Goal: Participate in discussion

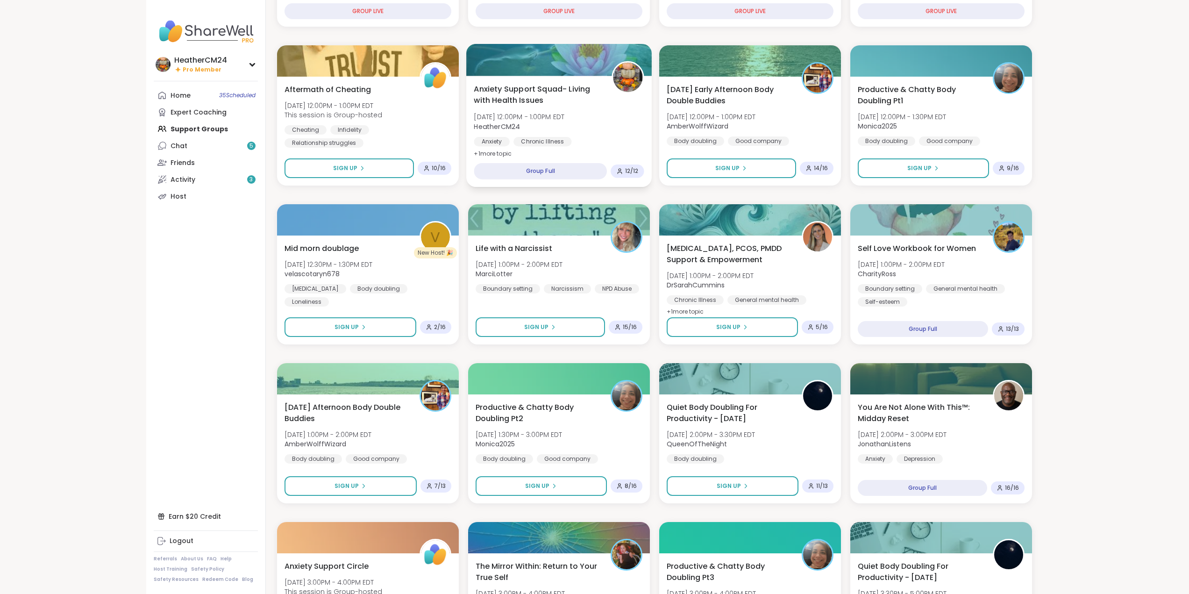
click at [565, 105] on span "Anxiety Support Squad- Living with Health Issues" at bounding box center [537, 94] width 127 height 23
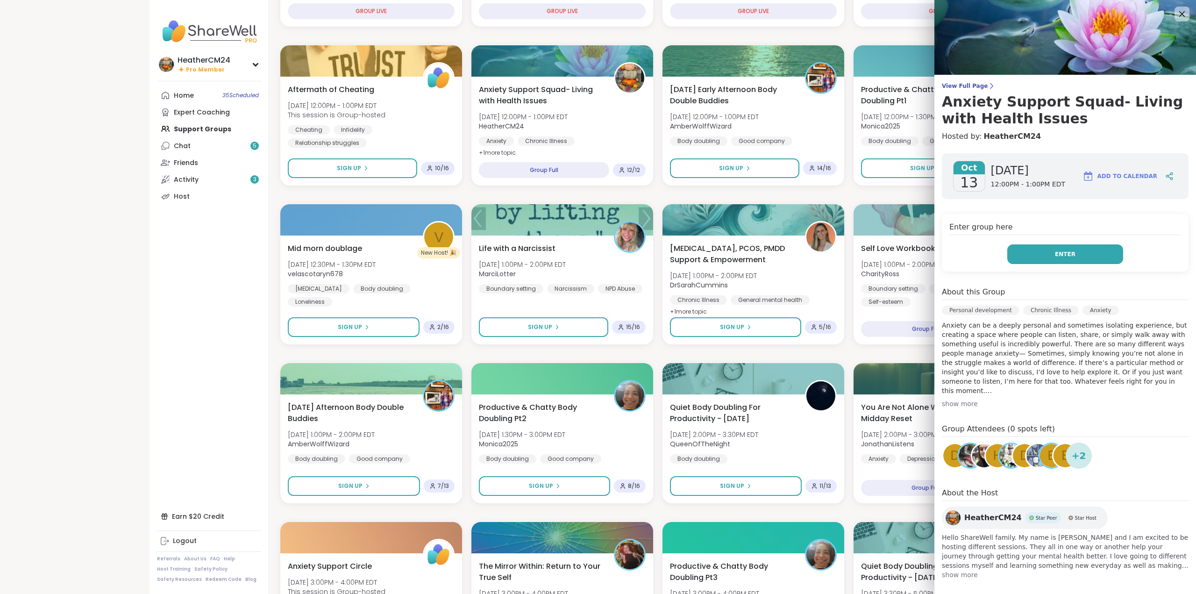
click at [1055, 253] on span "Enter" at bounding box center [1065, 254] width 21 height 8
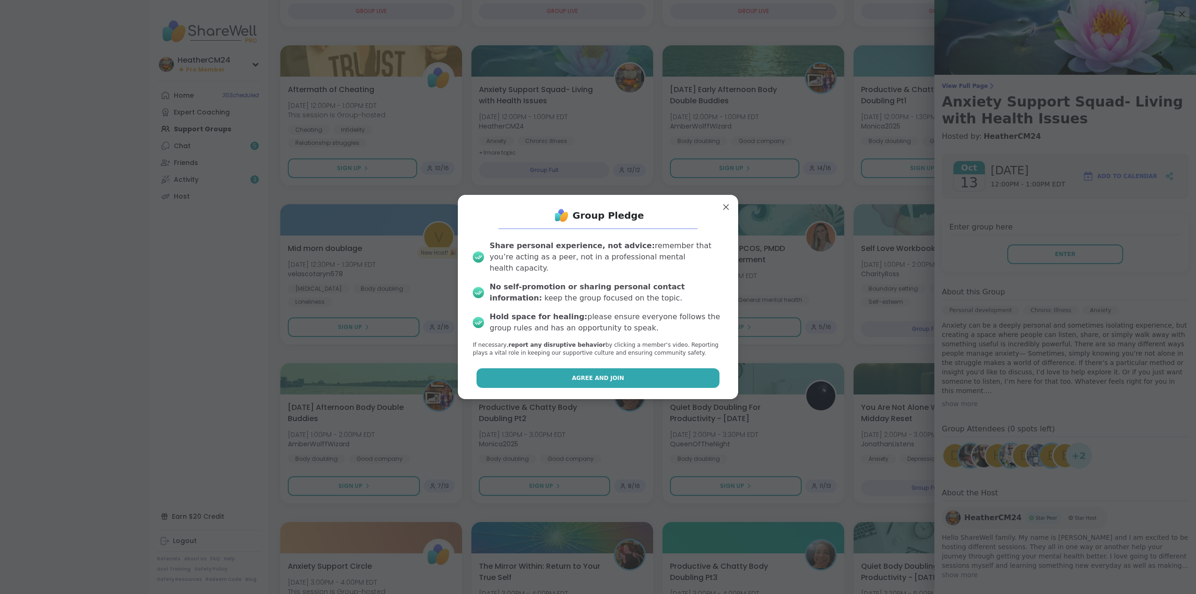
click at [637, 375] on button "Agree and Join" at bounding box center [597, 378] width 243 height 20
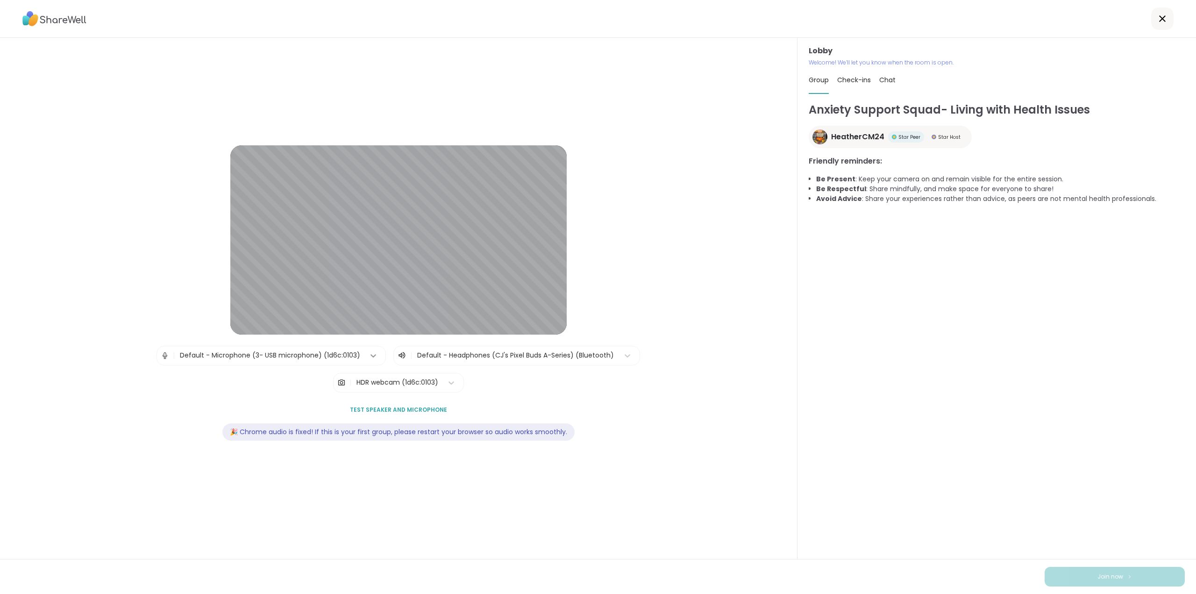
click at [372, 352] on icon at bounding box center [373, 355] width 9 height 9
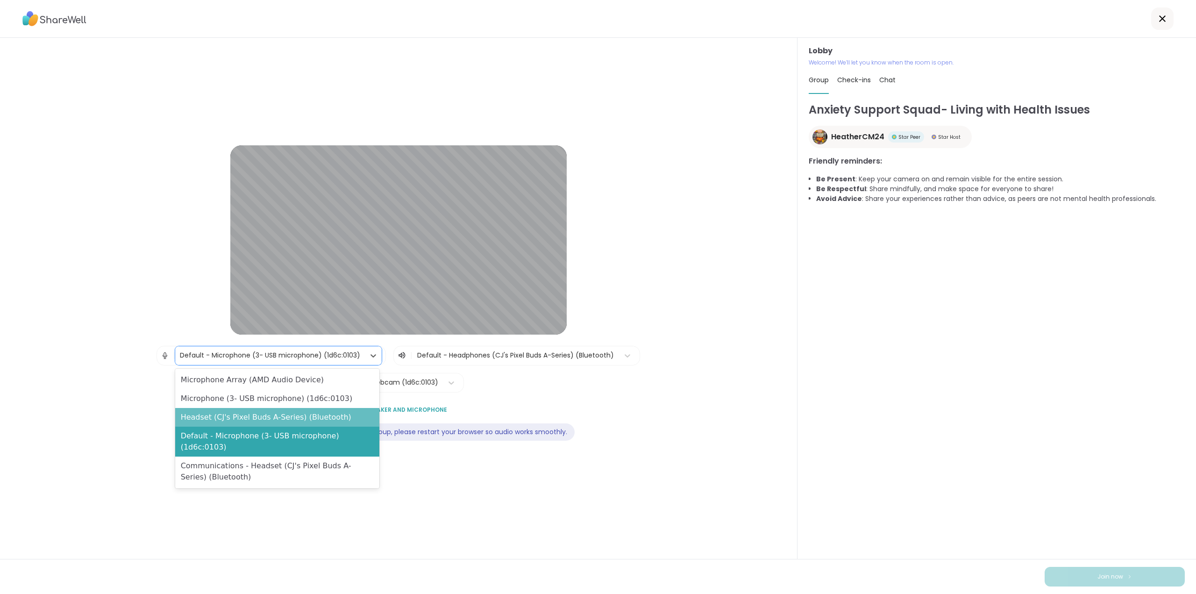
click at [318, 415] on div "Headset (CJ's Pixel Buds A-Series) (Bluetooth)" at bounding box center [277, 417] width 204 height 19
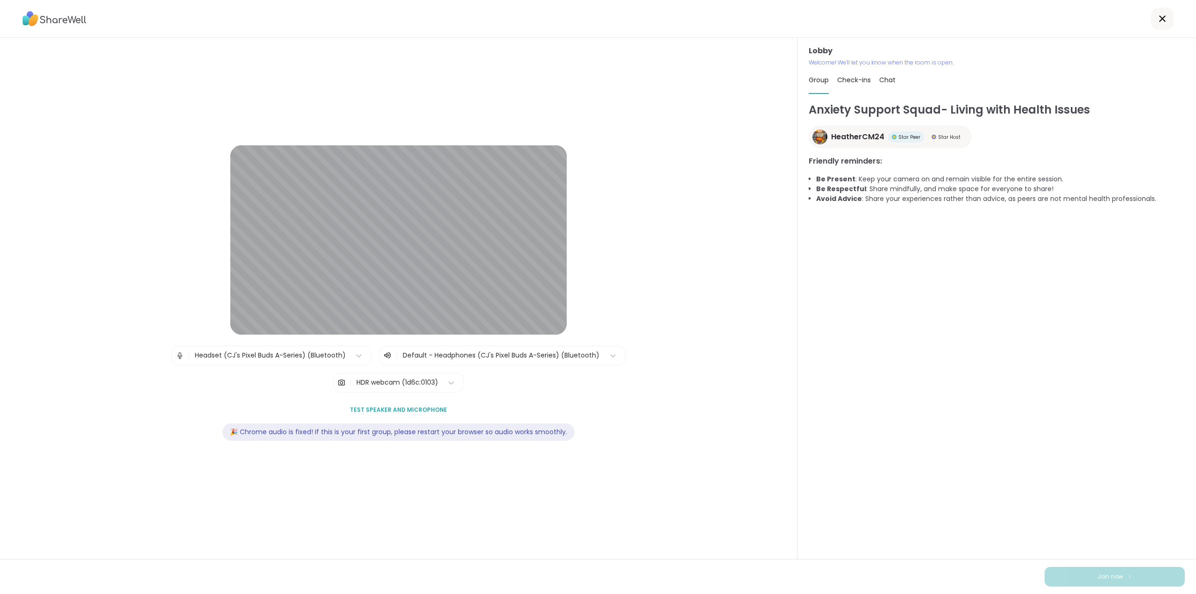
click at [377, 411] on span "Test speaker and microphone" at bounding box center [398, 409] width 97 height 8
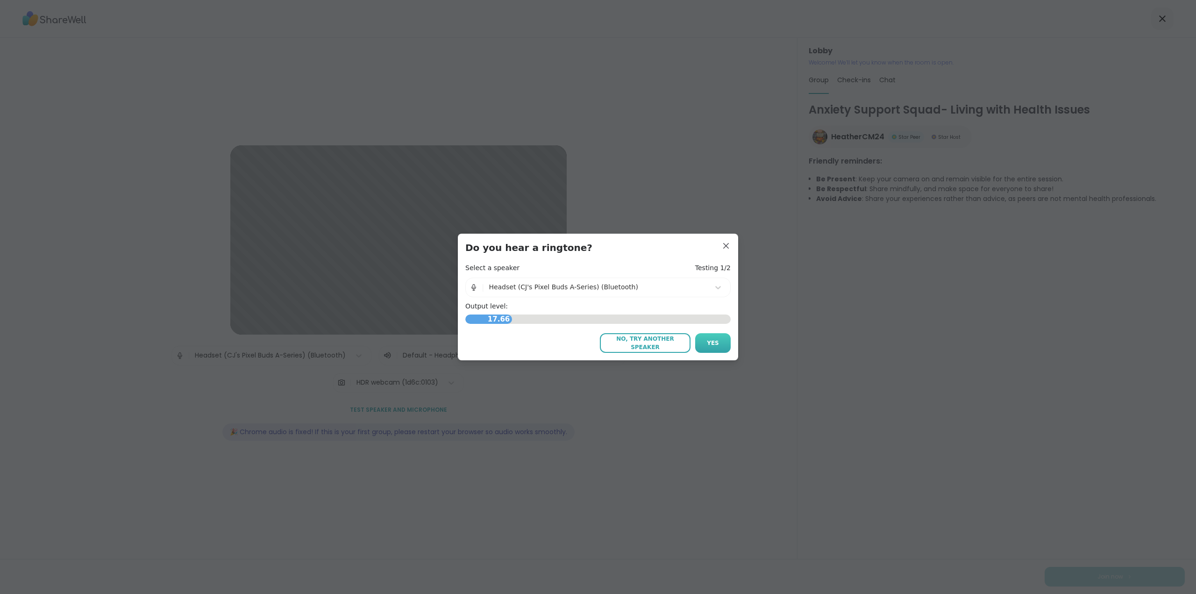
click at [707, 340] on span "Yes" at bounding box center [713, 343] width 12 height 8
click at [709, 342] on span "Yes" at bounding box center [713, 343] width 12 height 8
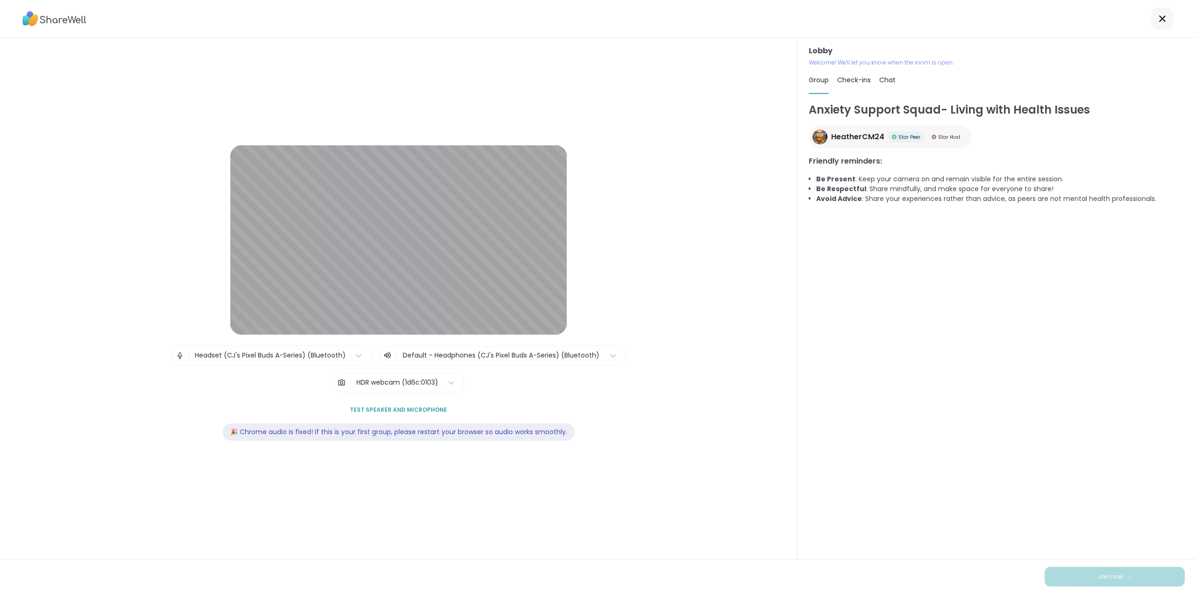
click at [885, 80] on span "Chat" at bounding box center [887, 79] width 16 height 9
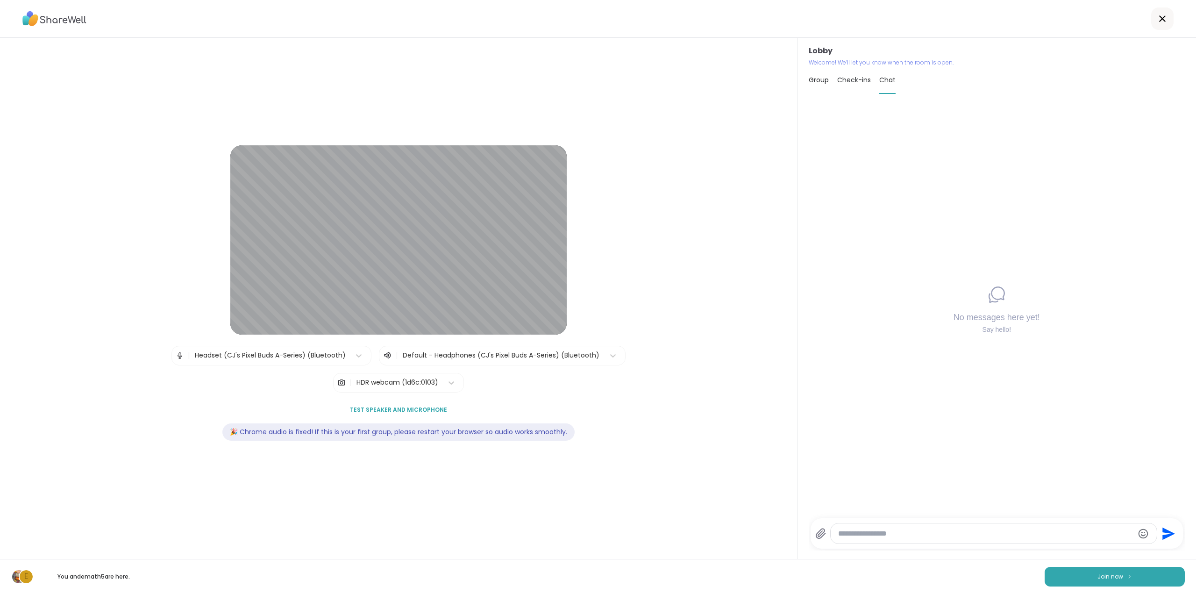
click at [854, 533] on textarea "Type your message" at bounding box center [986, 533] width 296 height 9
click at [1074, 572] on button "Join now" at bounding box center [1115, 577] width 140 height 20
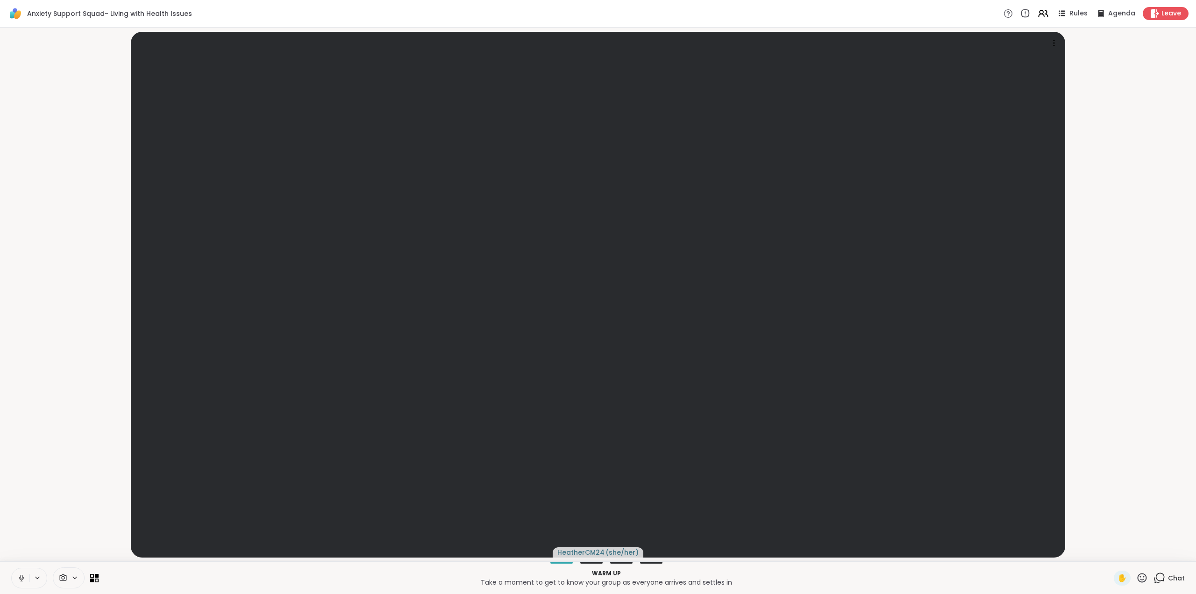
click at [1153, 576] on icon at bounding box center [1159, 578] width 12 height 12
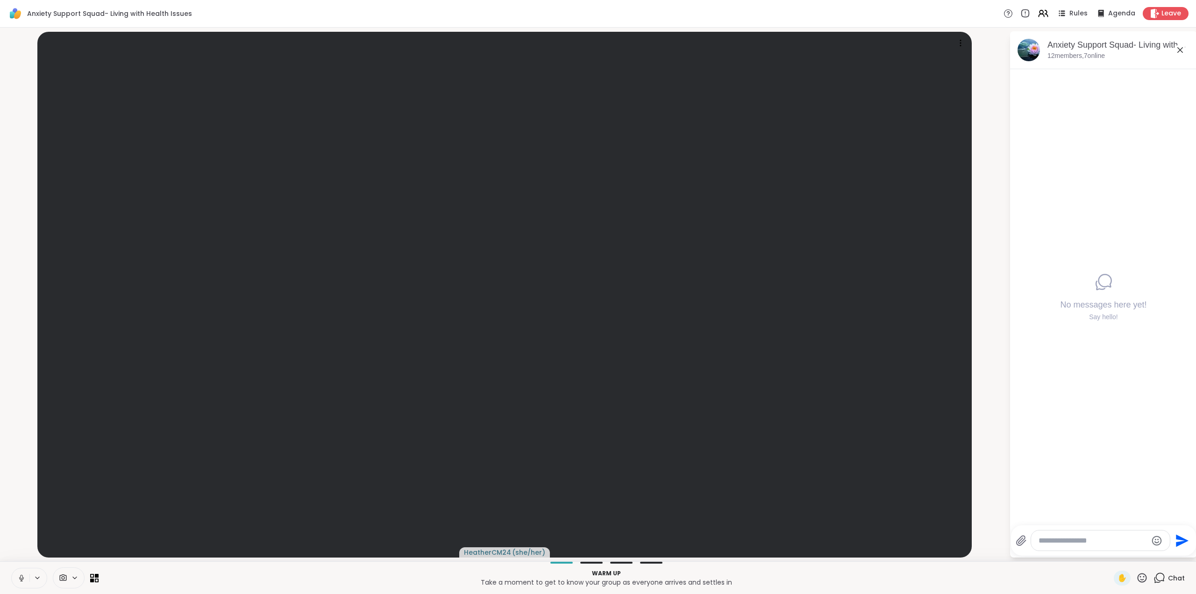
click at [1083, 545] on div at bounding box center [1100, 540] width 139 height 20
click at [1066, 536] on textarea "Type your message" at bounding box center [1092, 540] width 109 height 9
type textarea "**********"
click at [1155, 538] on icon "Emoji picker" at bounding box center [1157, 540] width 11 height 11
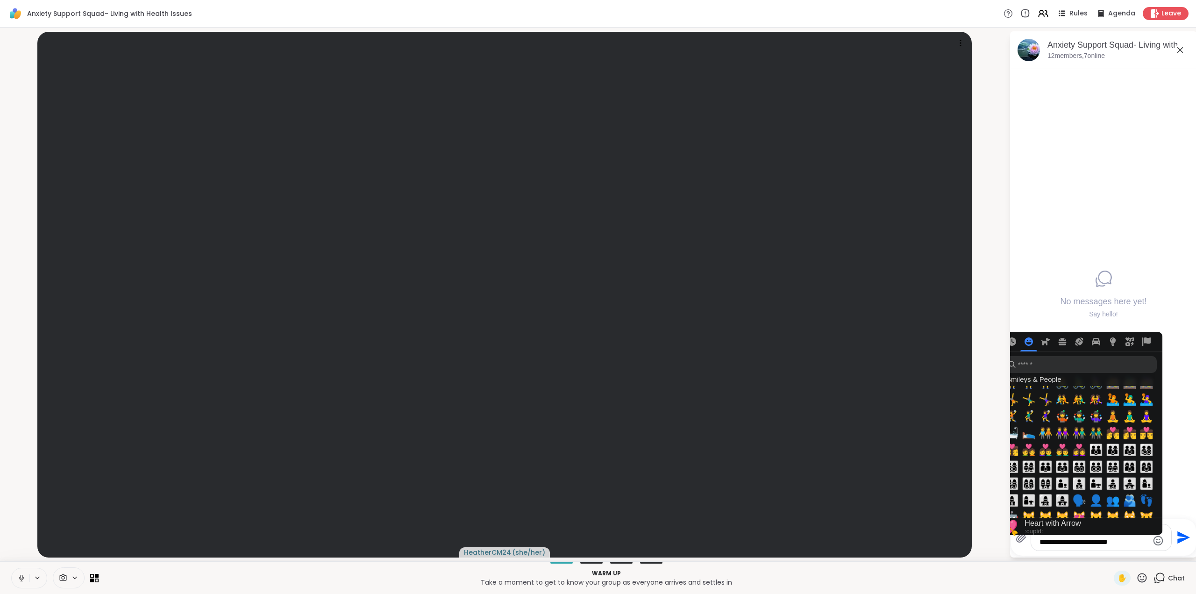
scroll to position [841, 0]
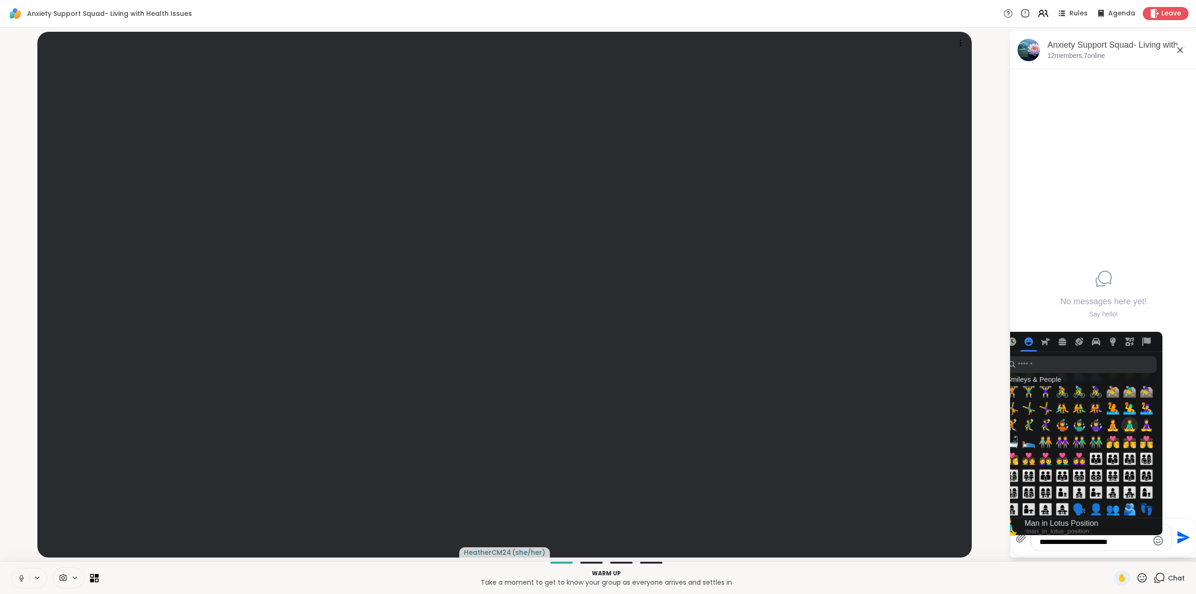
click at [1129, 426] on span "🧘‍♂️" at bounding box center [1130, 425] width 14 height 13
click at [1148, 426] on span "🧘‍♀️" at bounding box center [1146, 425] width 14 height 13
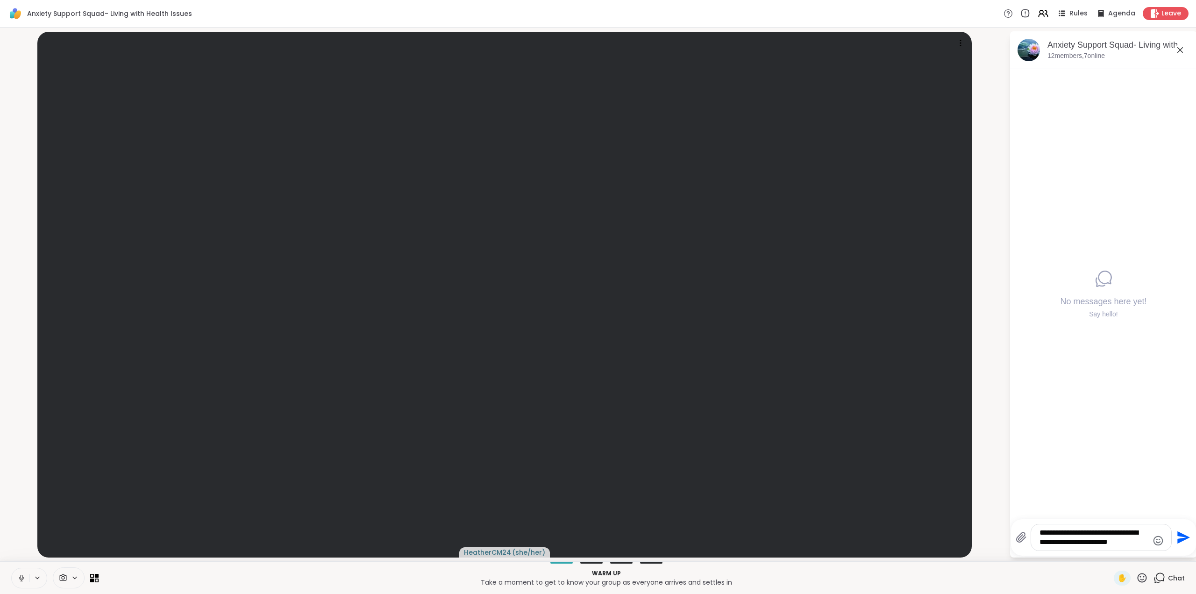
click at [1179, 533] on icon "Send" at bounding box center [1183, 537] width 13 height 13
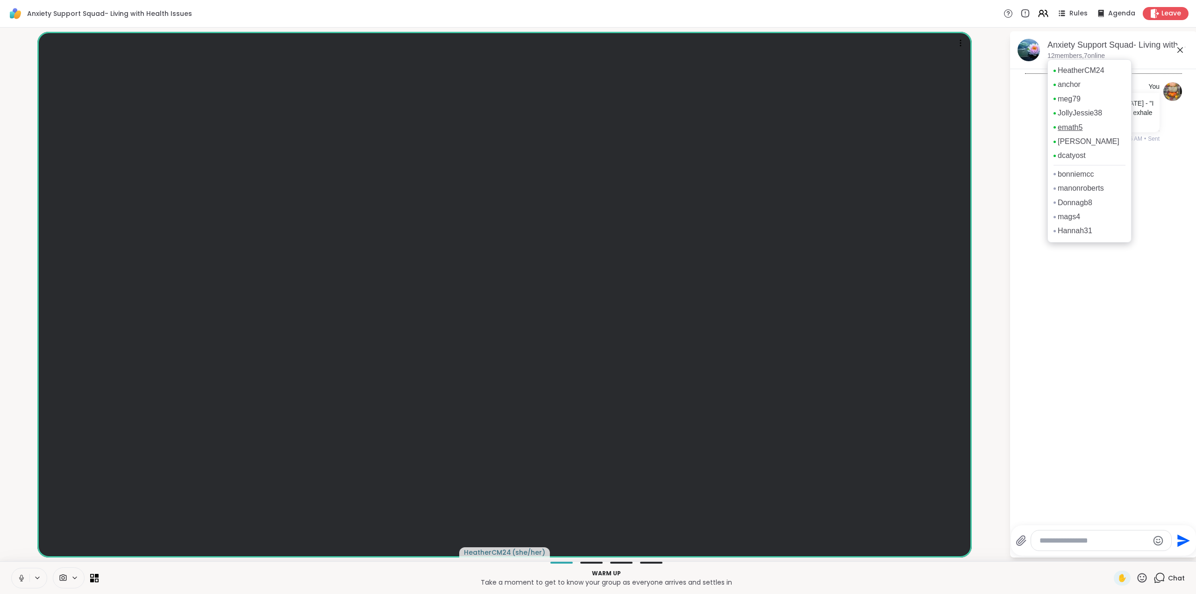
click at [1067, 128] on link "emath5" at bounding box center [1070, 127] width 25 height 10
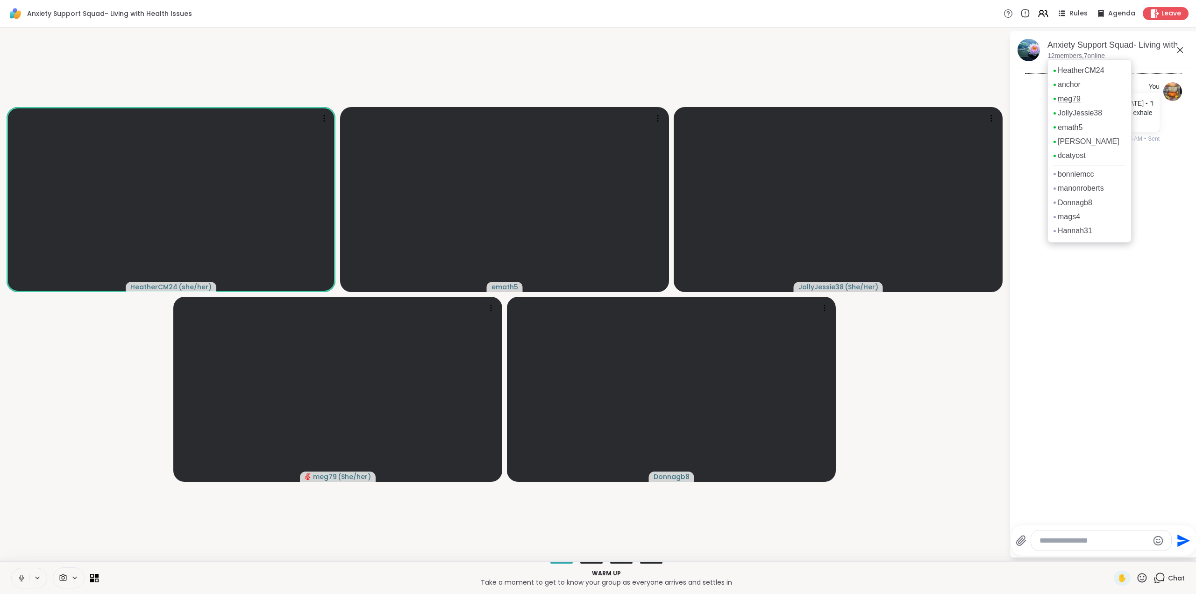
click at [1069, 101] on link "meg79" at bounding box center [1069, 99] width 23 height 10
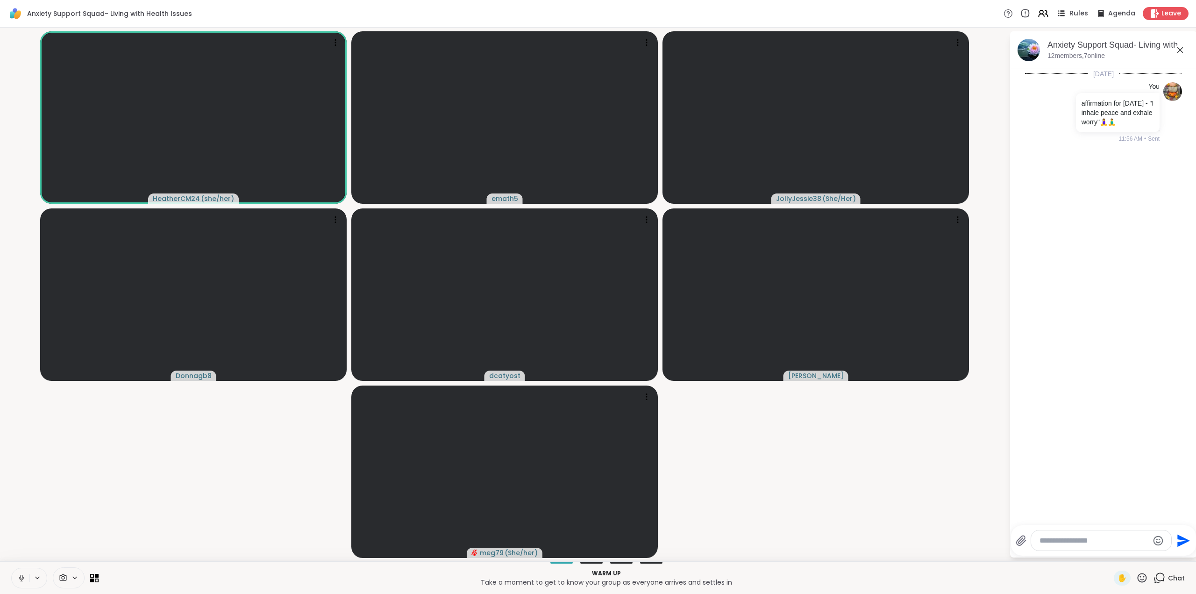
click at [1073, 12] on span "Rules" at bounding box center [1078, 14] width 19 height 10
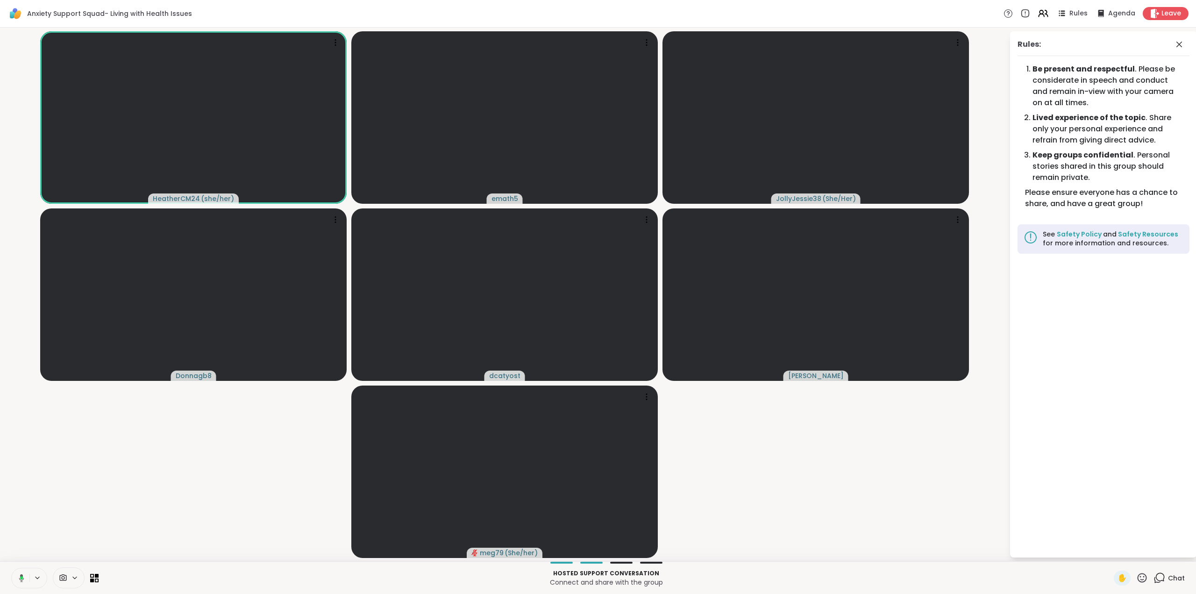
click at [1153, 577] on icon at bounding box center [1159, 578] width 12 height 12
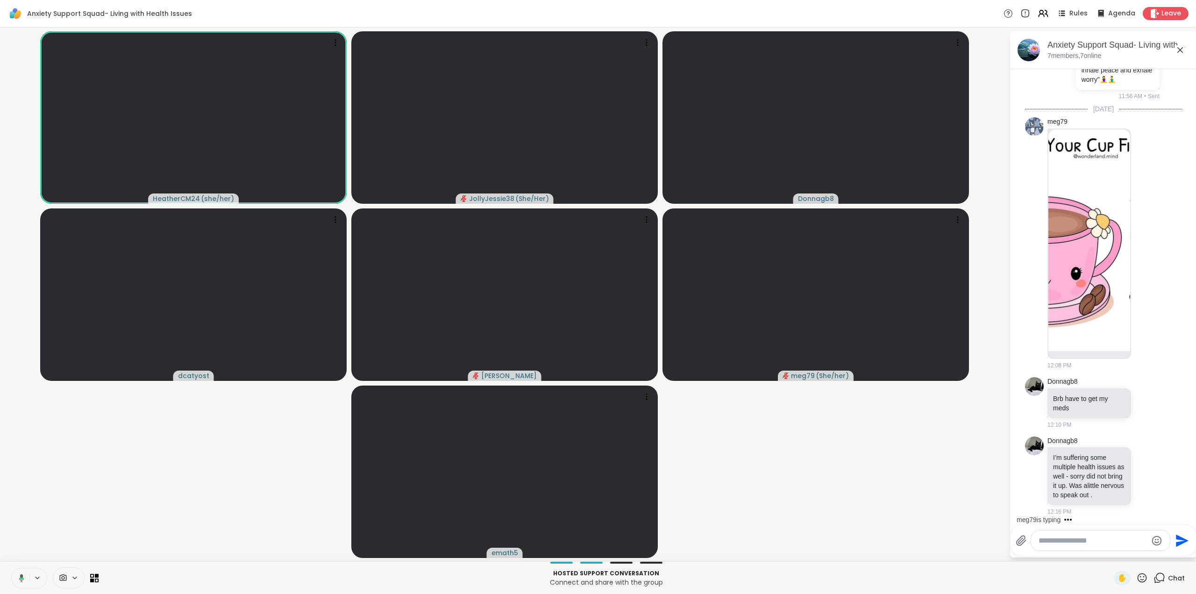
scroll to position [102, 0]
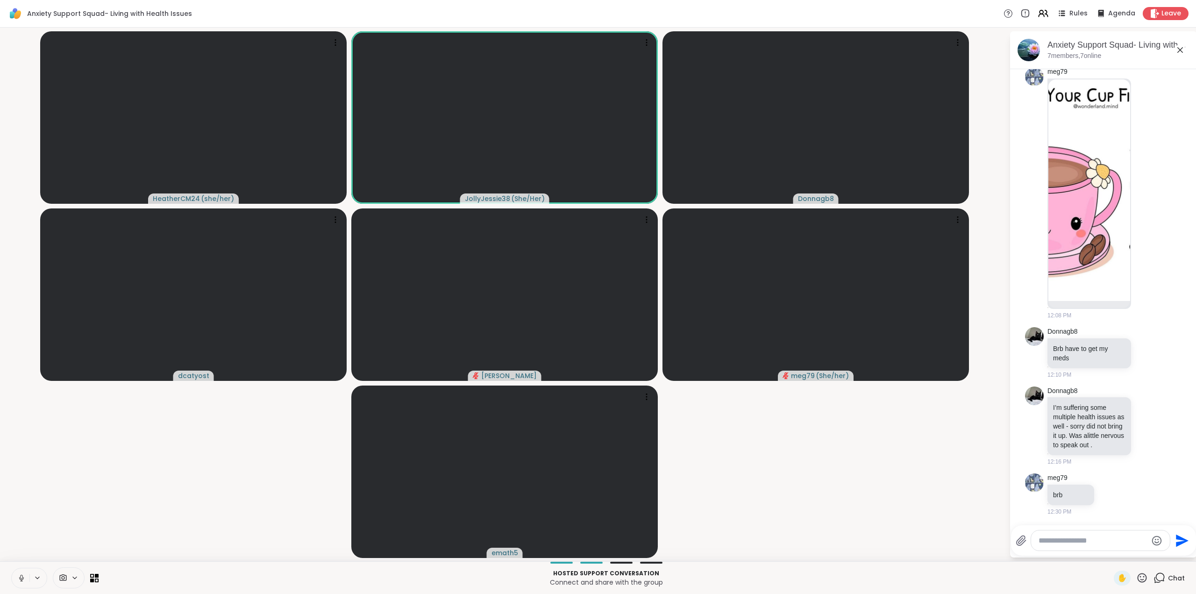
click at [1136, 575] on icon at bounding box center [1142, 578] width 12 height 12
click at [1110, 550] on span "❤️" at bounding box center [1114, 552] width 9 height 11
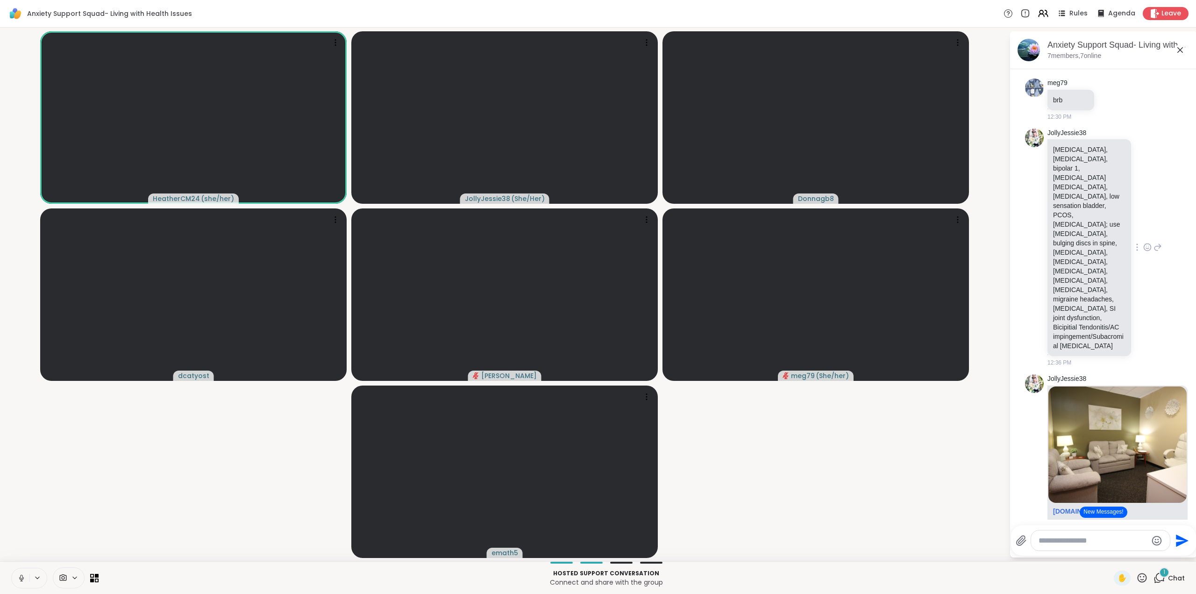
scroll to position [498, 0]
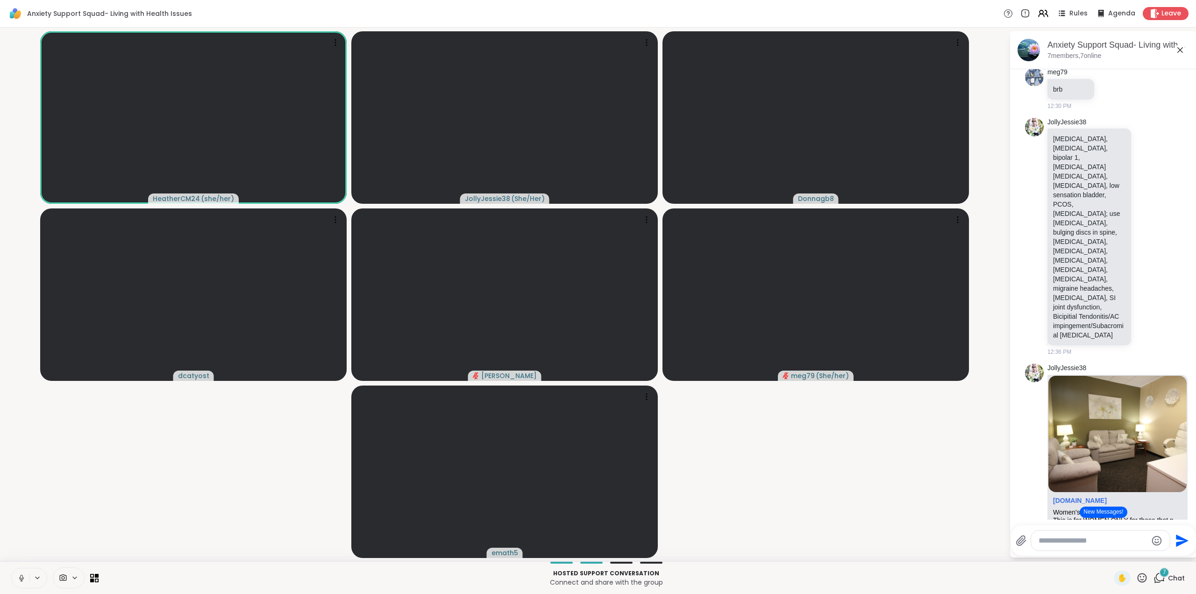
click at [1107, 509] on button "New Messages!" at bounding box center [1103, 511] width 47 height 11
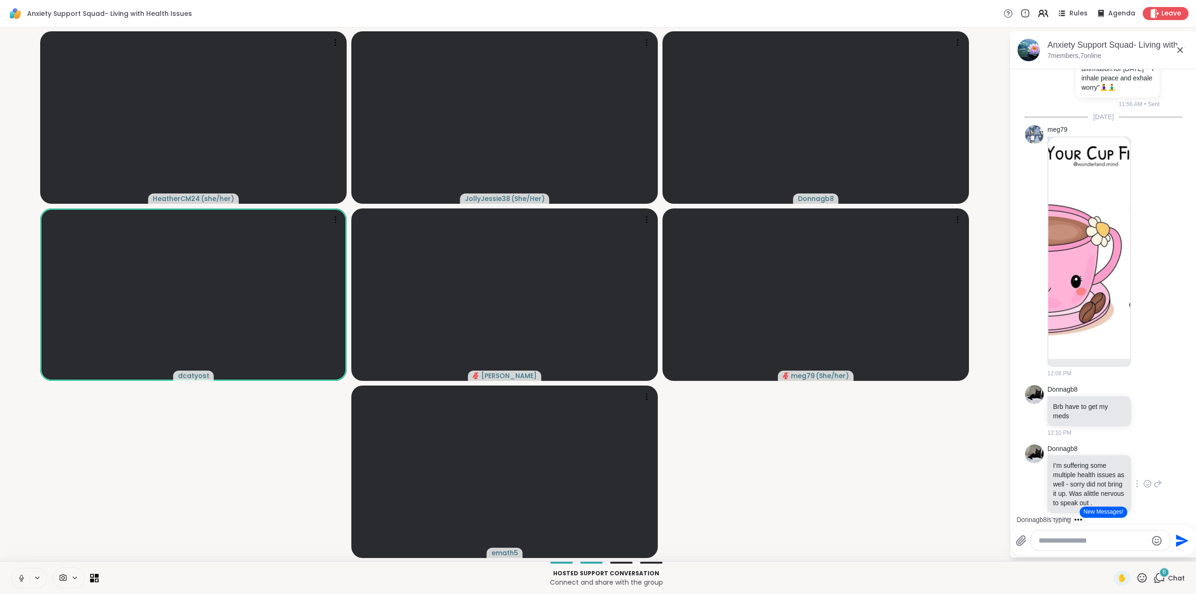
scroll to position [35, 0]
click at [1092, 268] on img at bounding box center [1089, 247] width 82 height 221
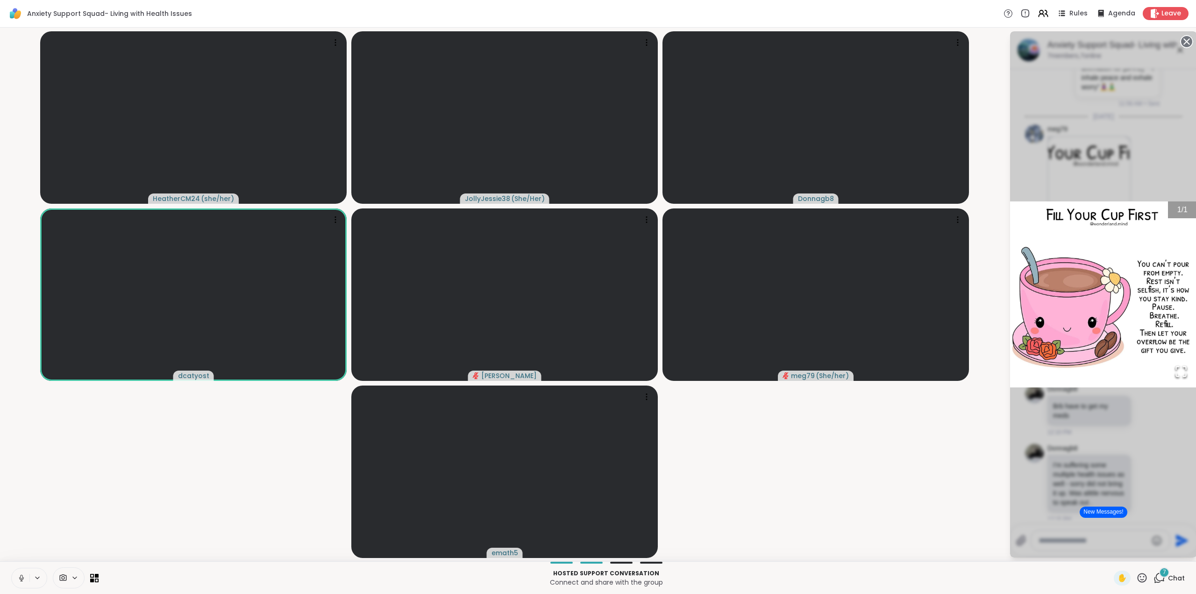
click at [979, 400] on video-player-container "HeatherCM24 ( she/her ) JollyJessie38 ( She/Her ) Donnagb8 dcatyost Donald meg7…" at bounding box center [505, 294] width 998 height 526
click at [979, 399] on video-player-container "HeatherCM24 ( she/her ) JollyJessie38 ( She/Her ) Donnagb8 dcatyost Donald meg7…" at bounding box center [505, 294] width 998 height 526
click at [1188, 444] on html "Anxiety Support Squad- Living with Health Issues Rules Agenda Leave HeatherCM24…" at bounding box center [598, 297] width 1196 height 594
click at [1147, 434] on div "1 / 1" at bounding box center [1103, 294] width 187 height 526
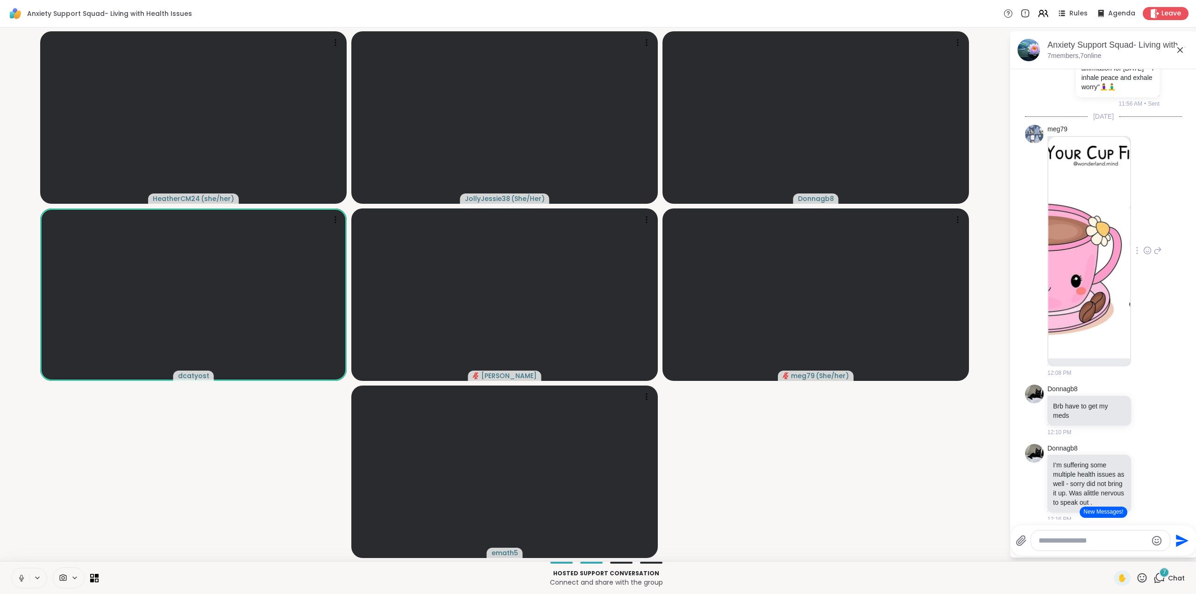
click at [1143, 248] on icon at bounding box center [1147, 250] width 8 height 9
click at [1143, 231] on div "Select Reaction: Heart" at bounding box center [1147, 235] width 8 height 8
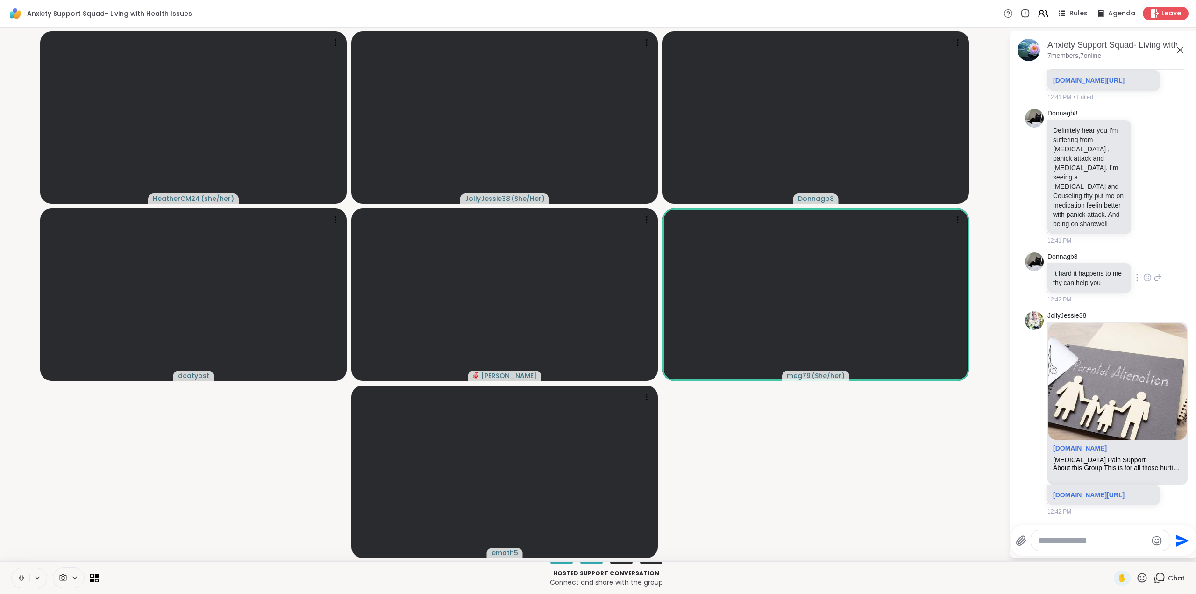
scroll to position [3943, 0]
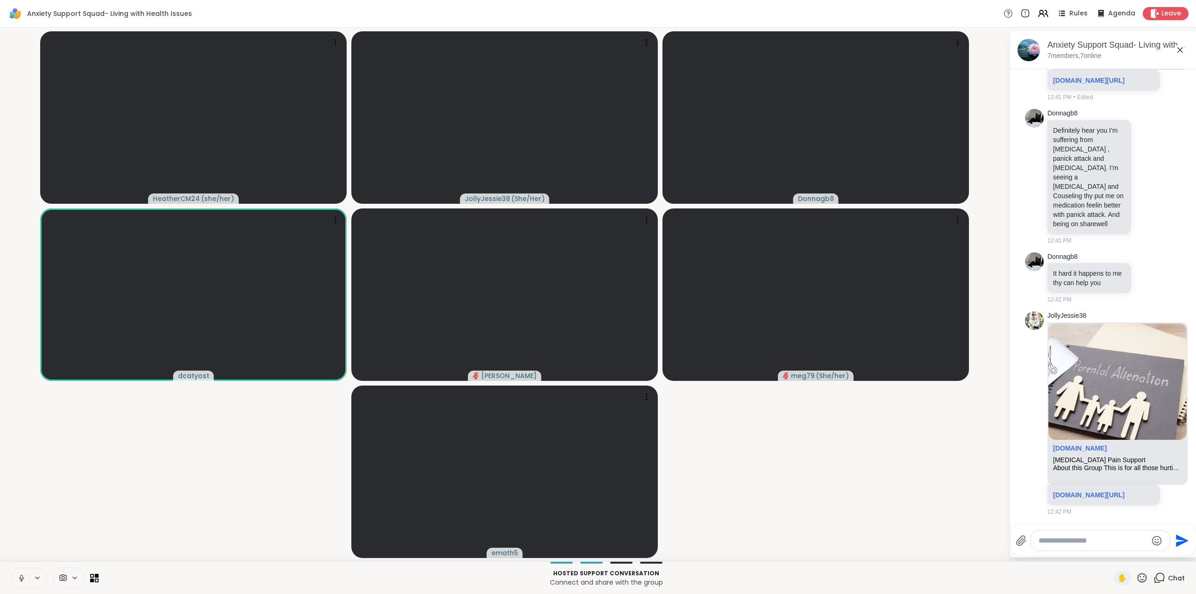
click at [1136, 576] on icon at bounding box center [1142, 578] width 12 height 12
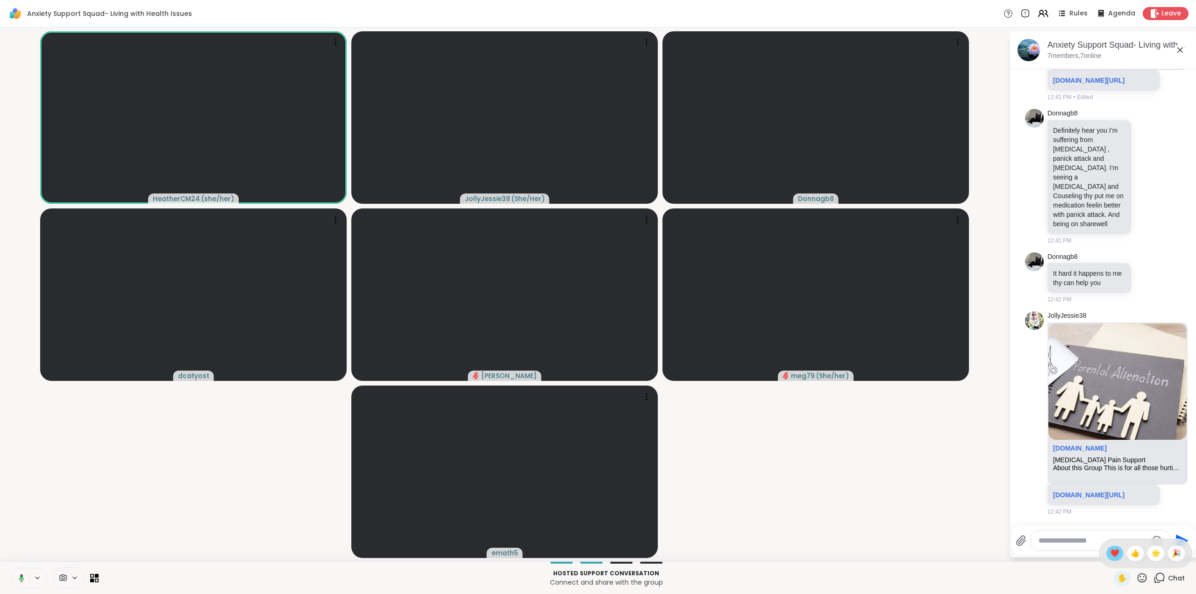
click at [1110, 552] on span "❤️" at bounding box center [1114, 552] width 9 height 11
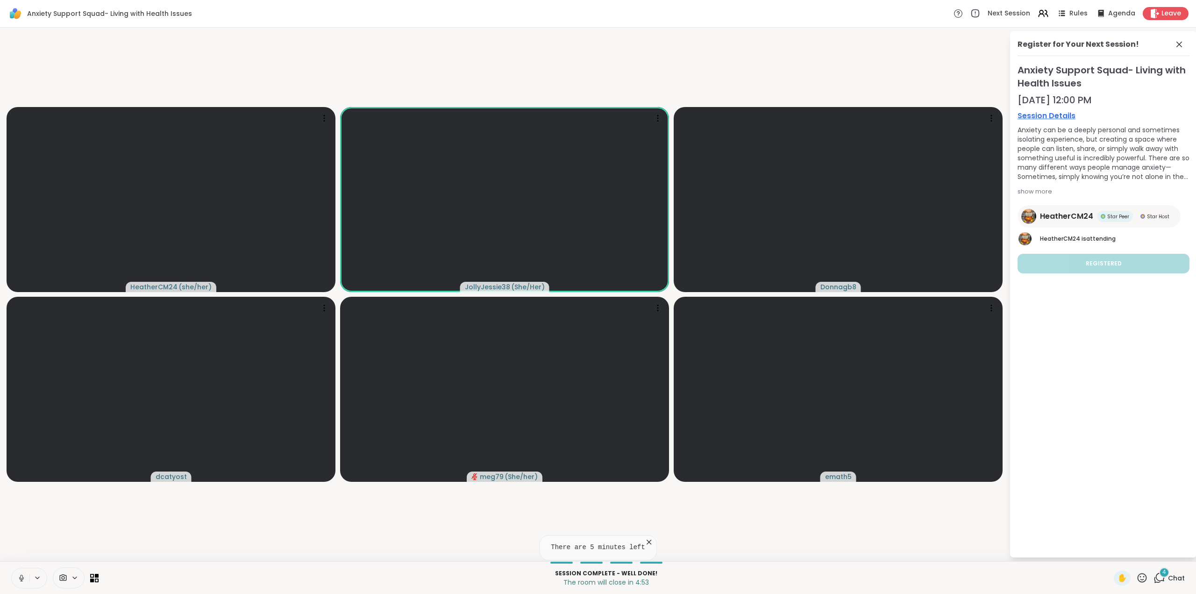
click at [1159, 577] on div "4" at bounding box center [1164, 572] width 10 height 10
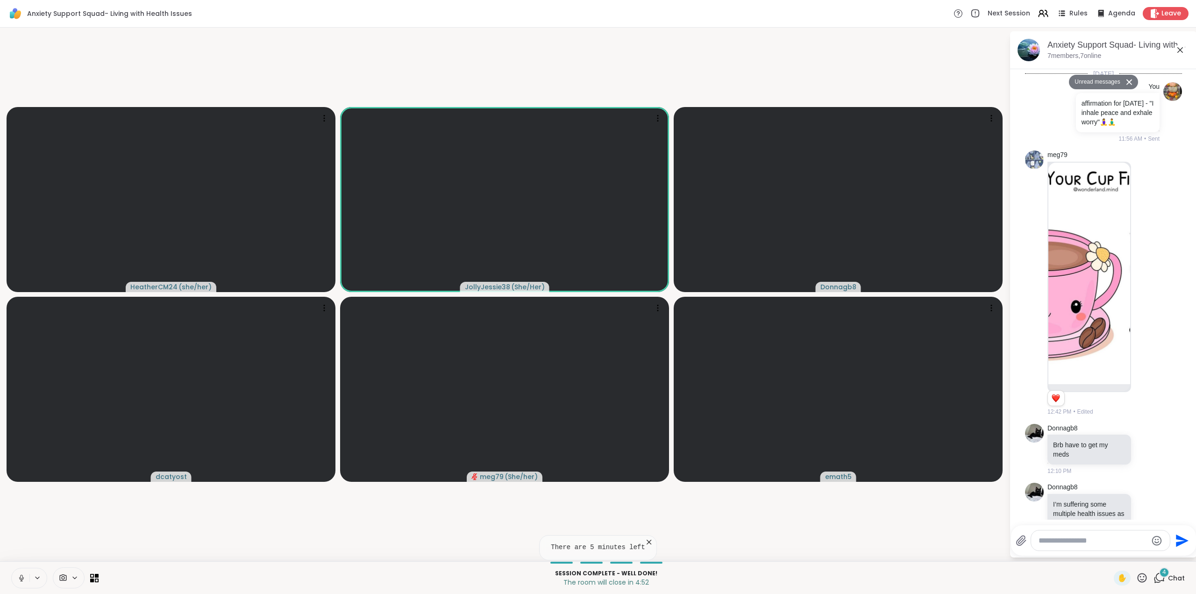
scroll to position [4832, 0]
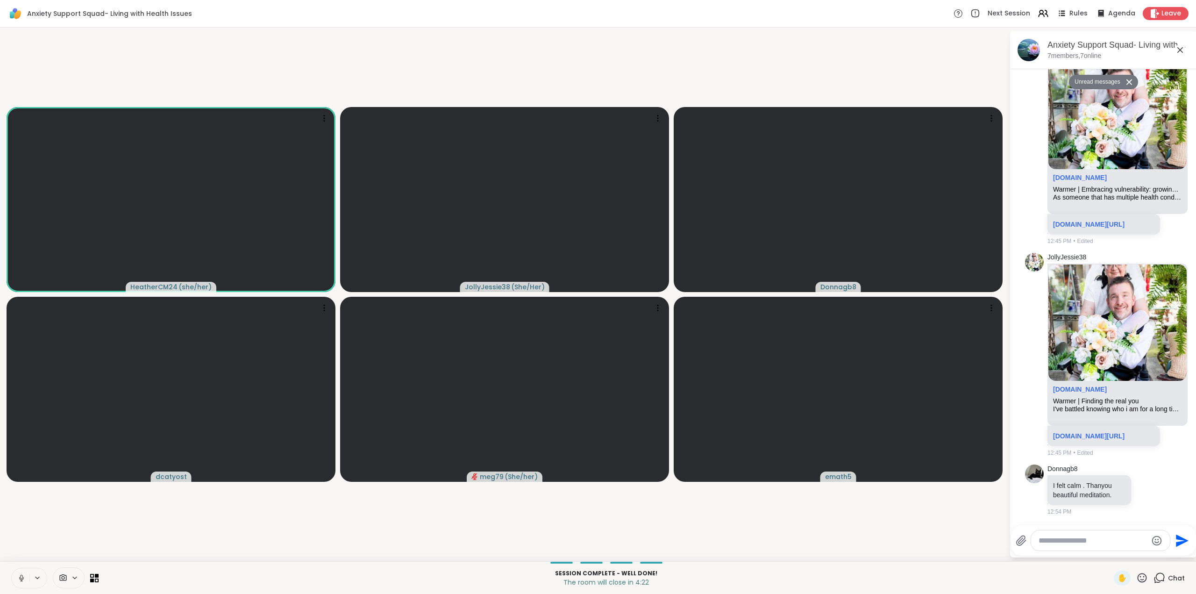
click at [1136, 577] on icon at bounding box center [1142, 578] width 12 height 12
click at [1110, 548] on span "❤️" at bounding box center [1114, 552] width 9 height 11
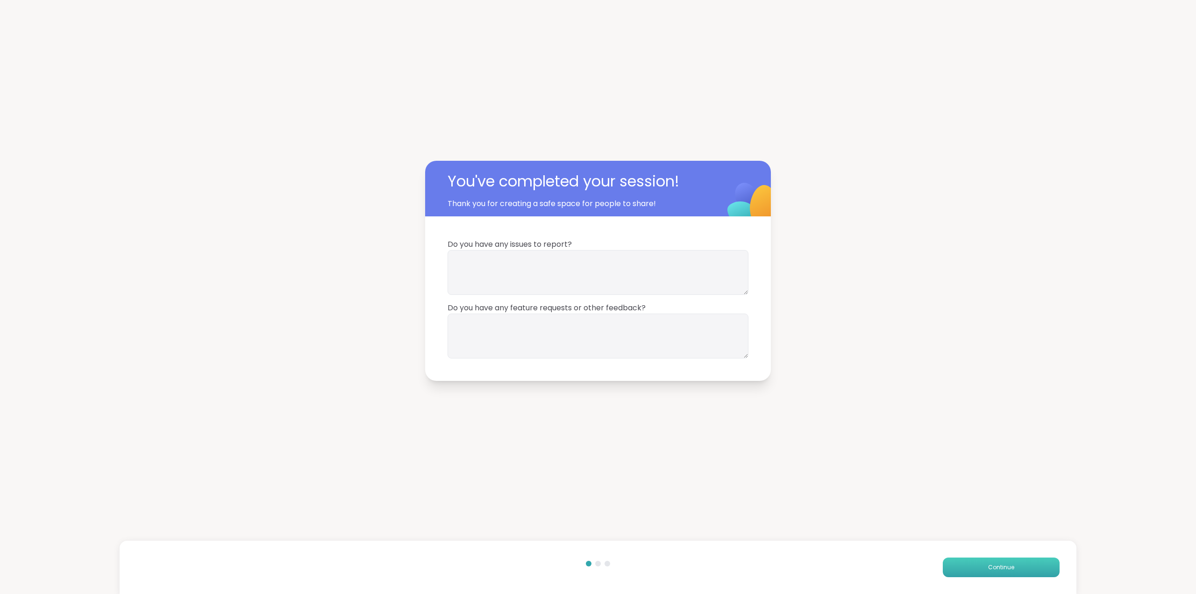
click at [1000, 561] on button "Continue" at bounding box center [1001, 567] width 117 height 20
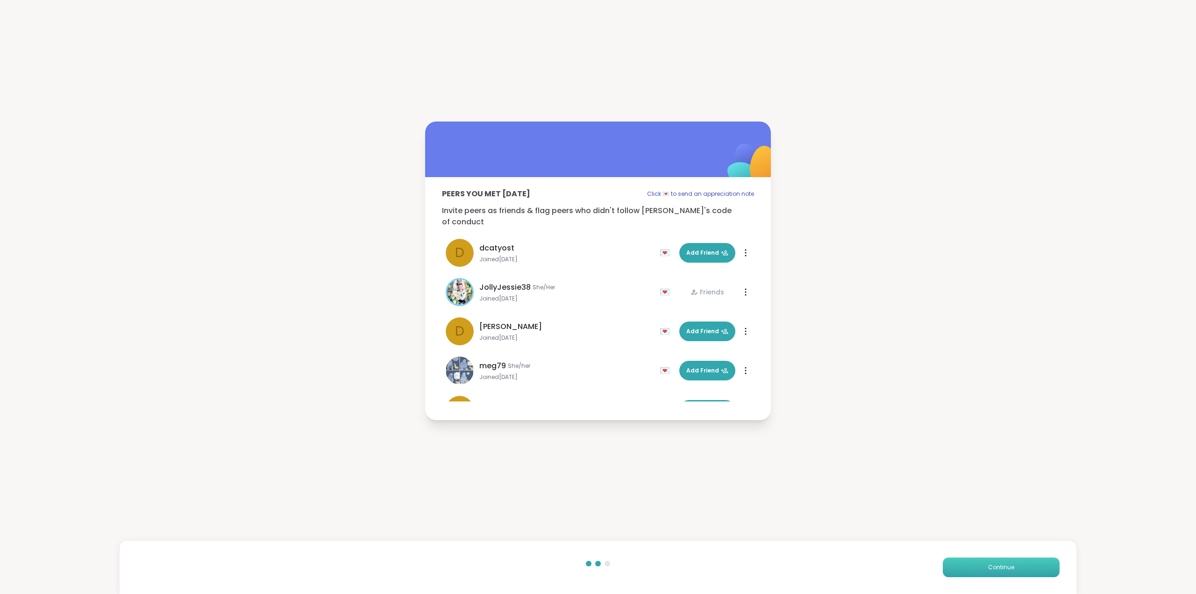
click at [991, 567] on span "Continue" at bounding box center [1001, 567] width 26 height 8
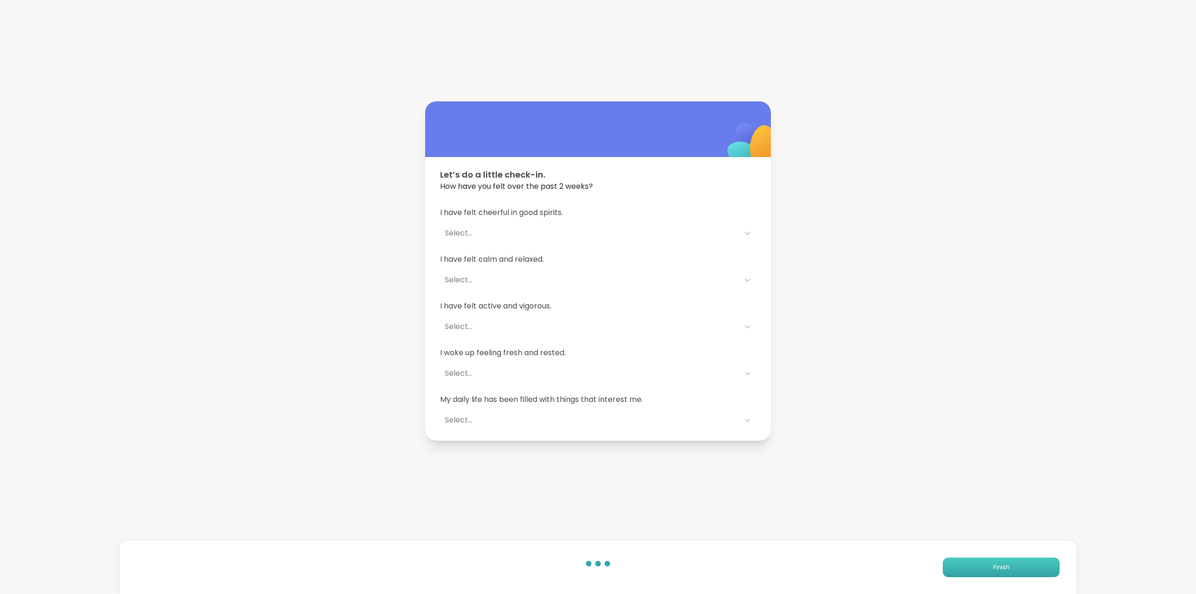
click at [993, 567] on span "Finish" at bounding box center [1001, 567] width 16 height 8
